Goal: Navigation & Orientation: Understand site structure

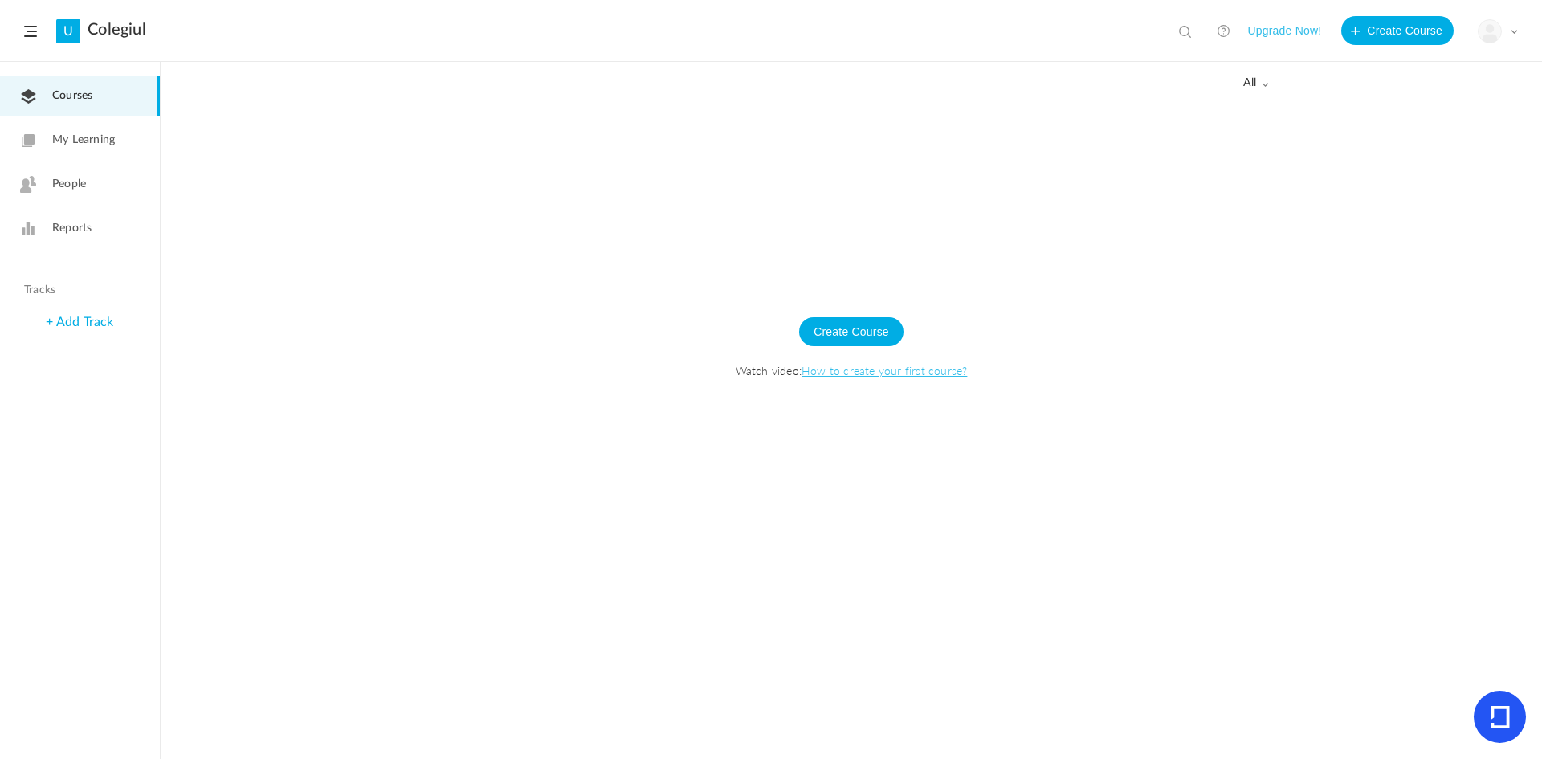
click at [70, 188] on span "People" at bounding box center [69, 184] width 34 height 17
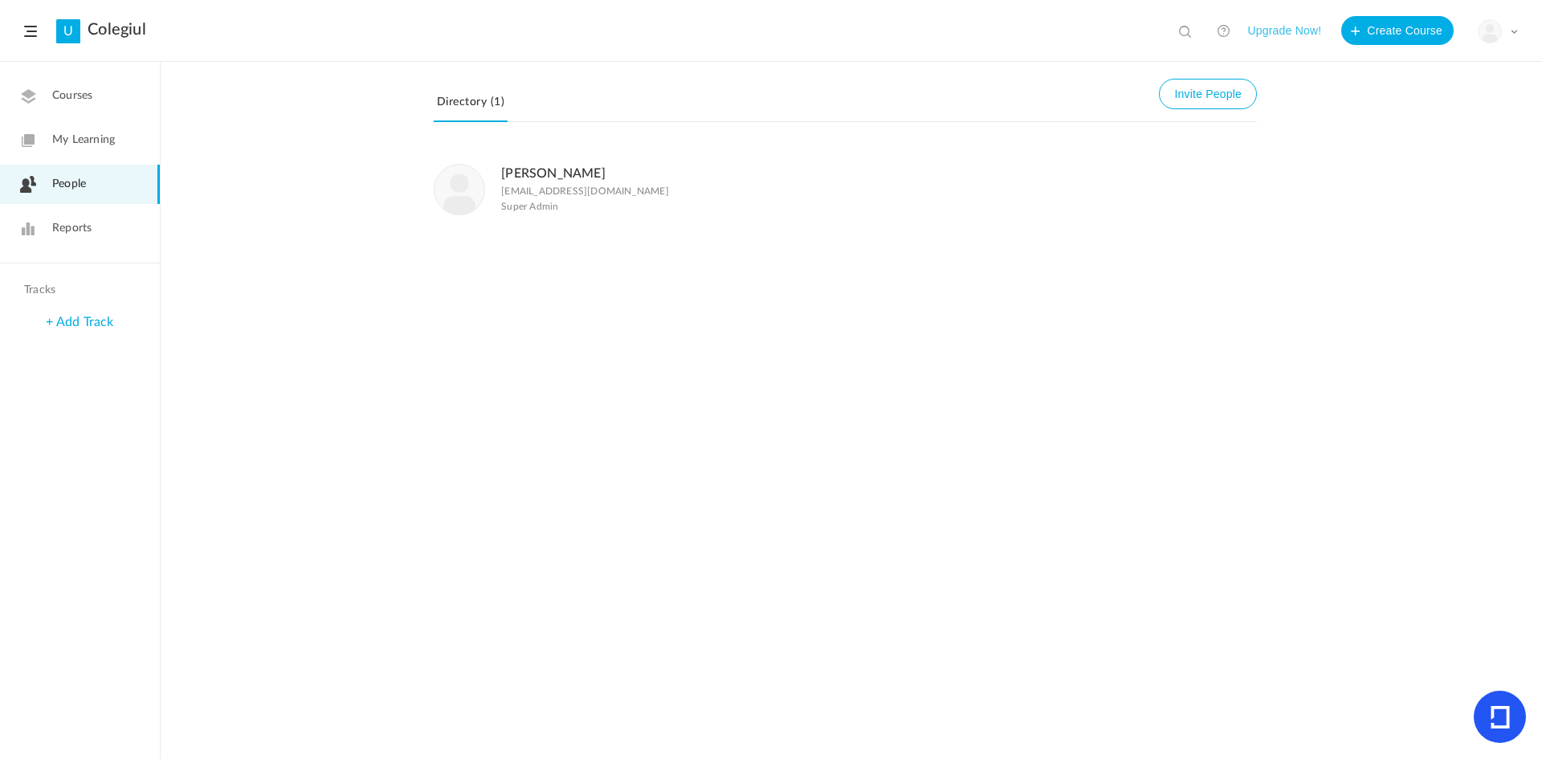
click at [66, 136] on span "My Learning" at bounding box center [83, 140] width 63 height 17
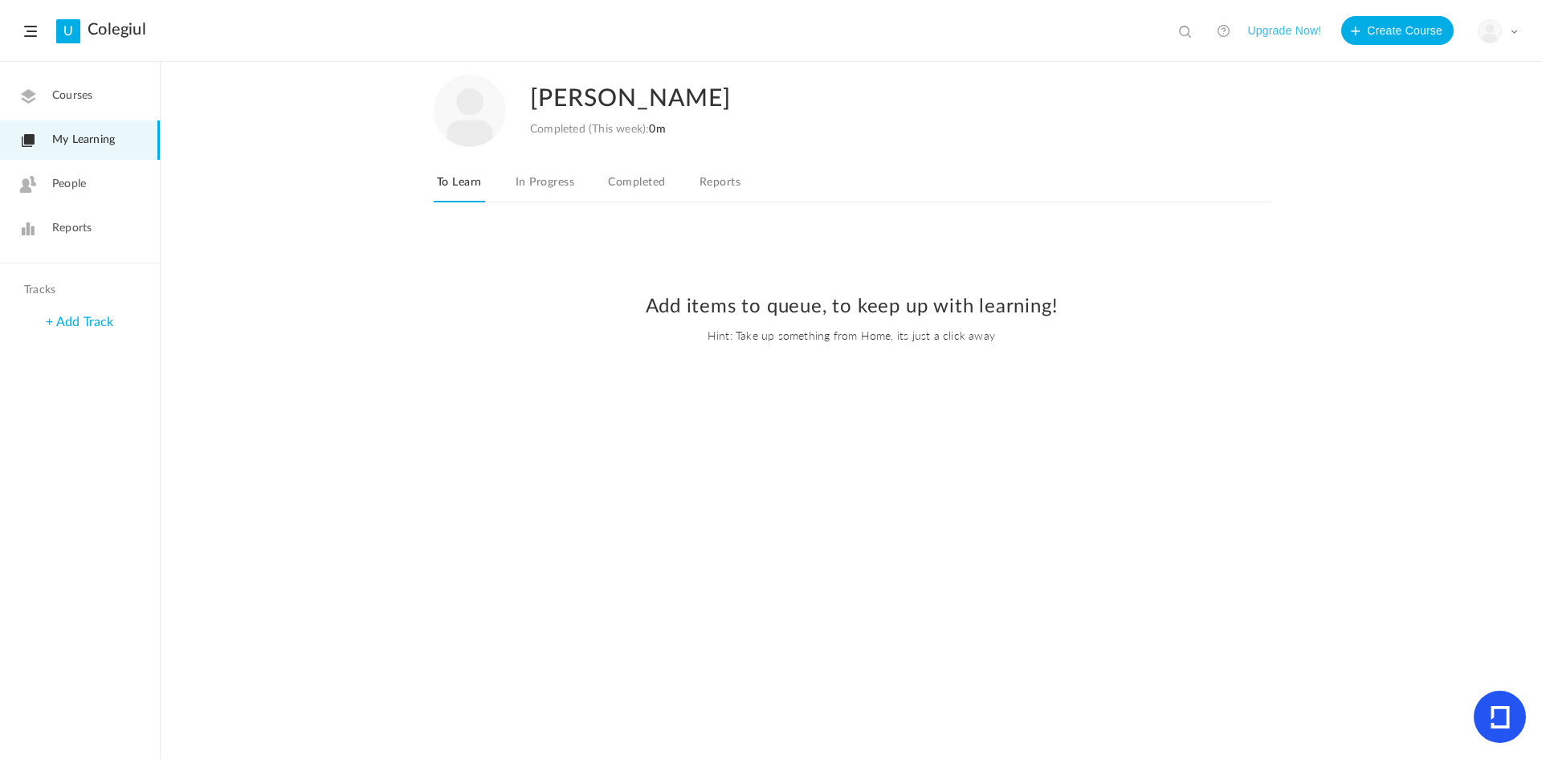
click at [67, 91] on span "Courses" at bounding box center [72, 96] width 40 height 17
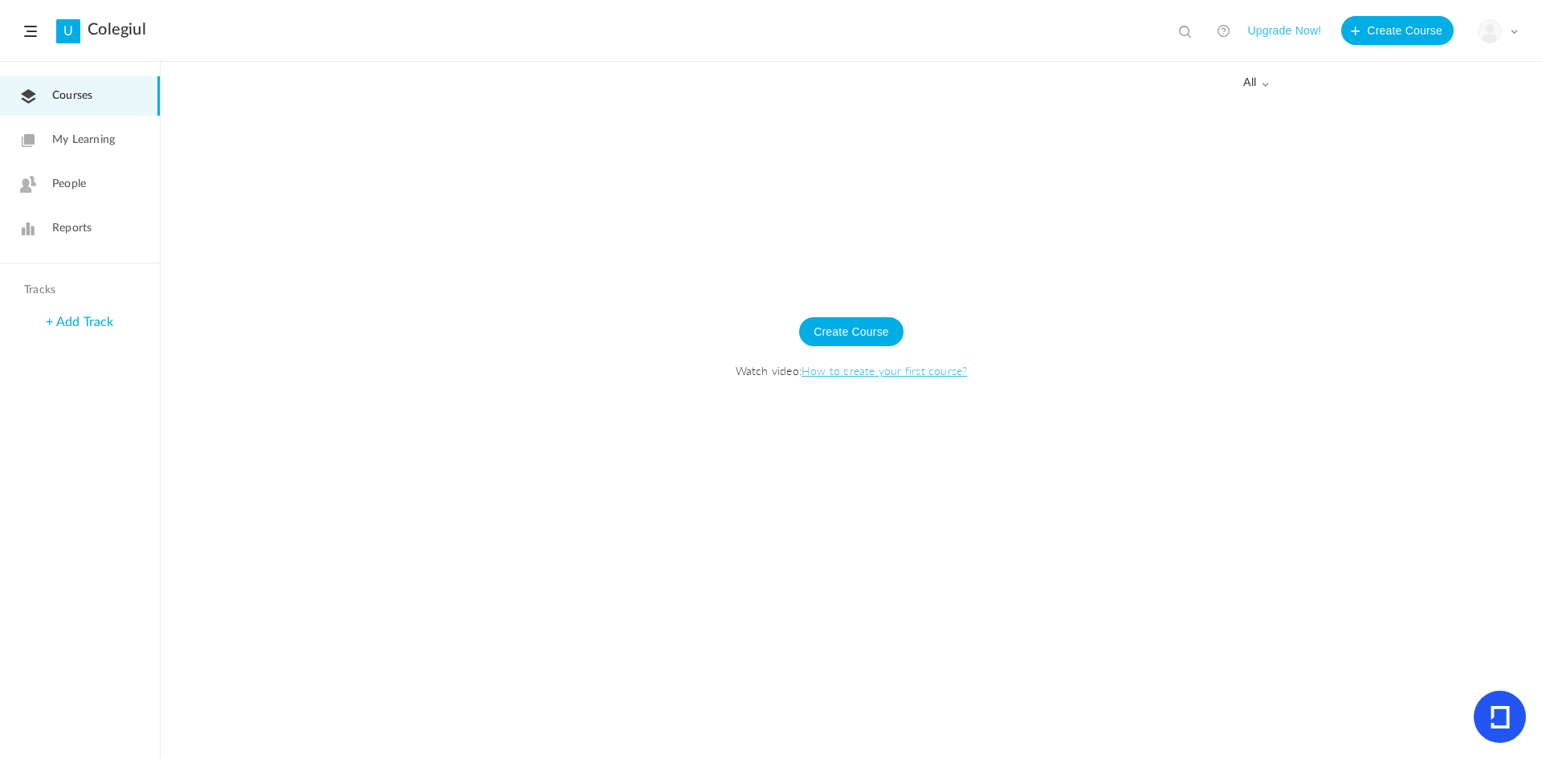
click at [68, 222] on span "Reports" at bounding box center [71, 228] width 39 height 17
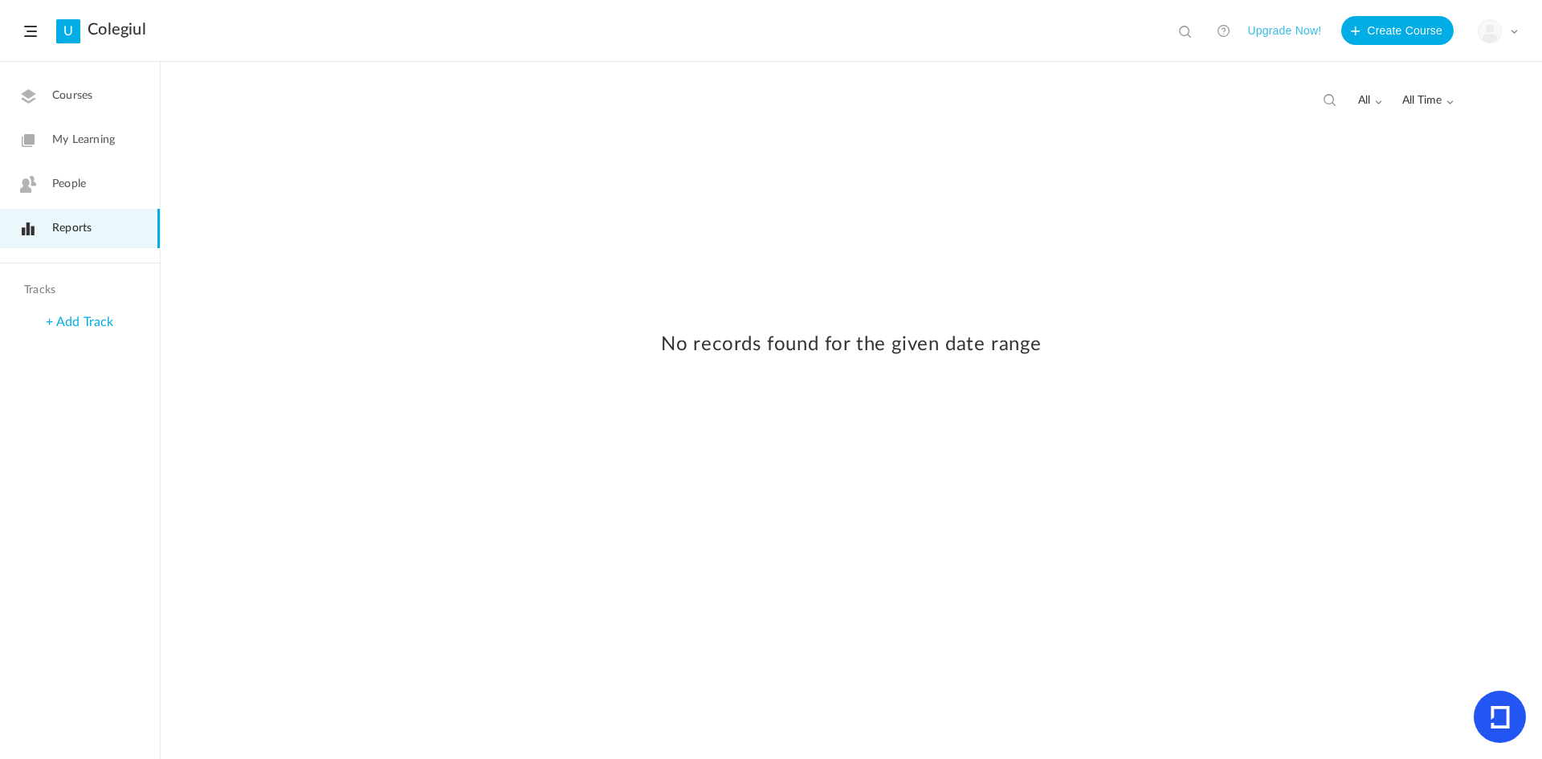
click at [72, 185] on span "People" at bounding box center [69, 184] width 34 height 17
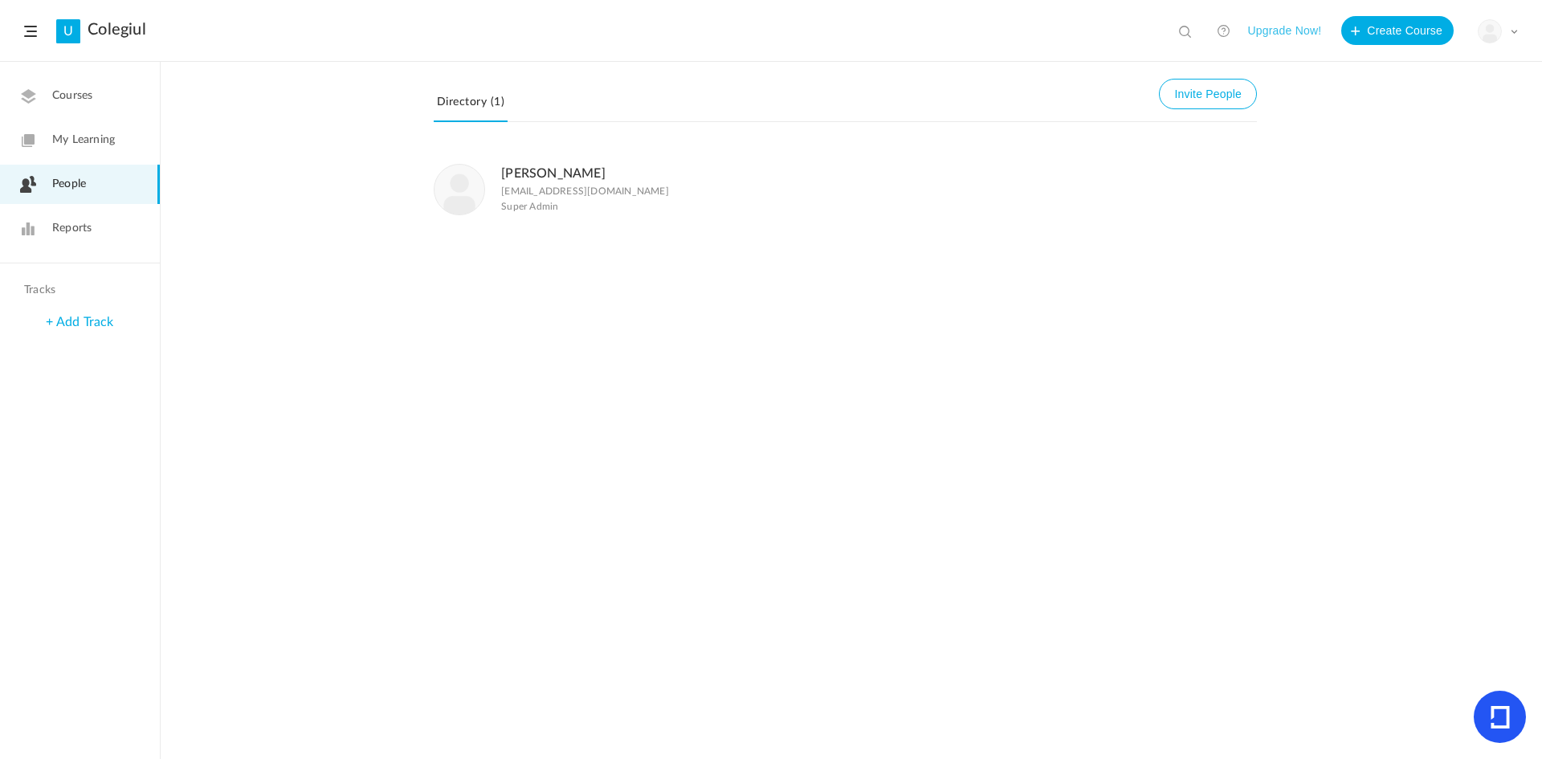
click at [71, 327] on link "+ Add Track" at bounding box center [79, 322] width 67 height 13
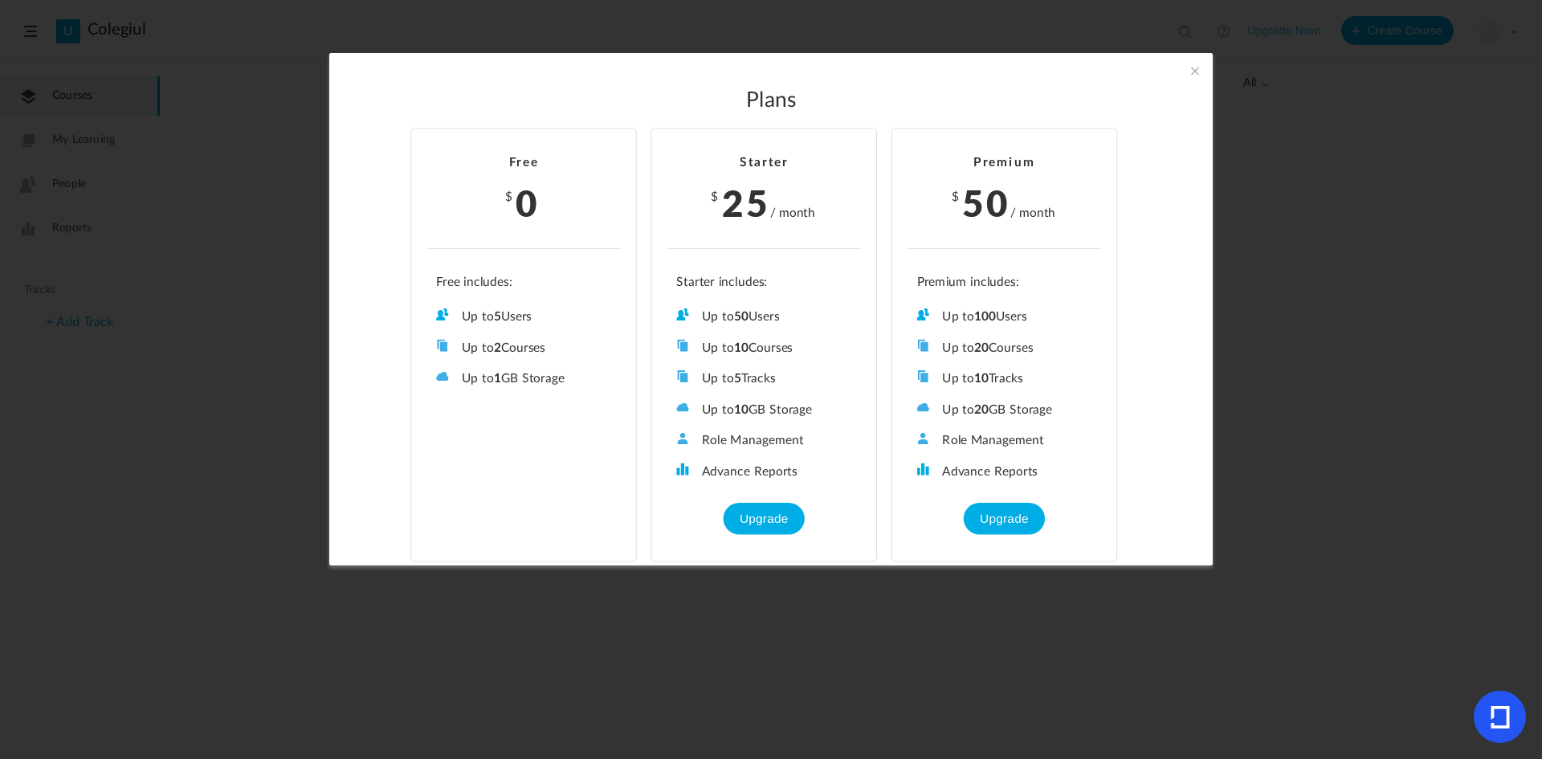
click at [1194, 73] on span at bounding box center [1195, 71] width 18 height 18
